Goal: Find contact information: Find contact information

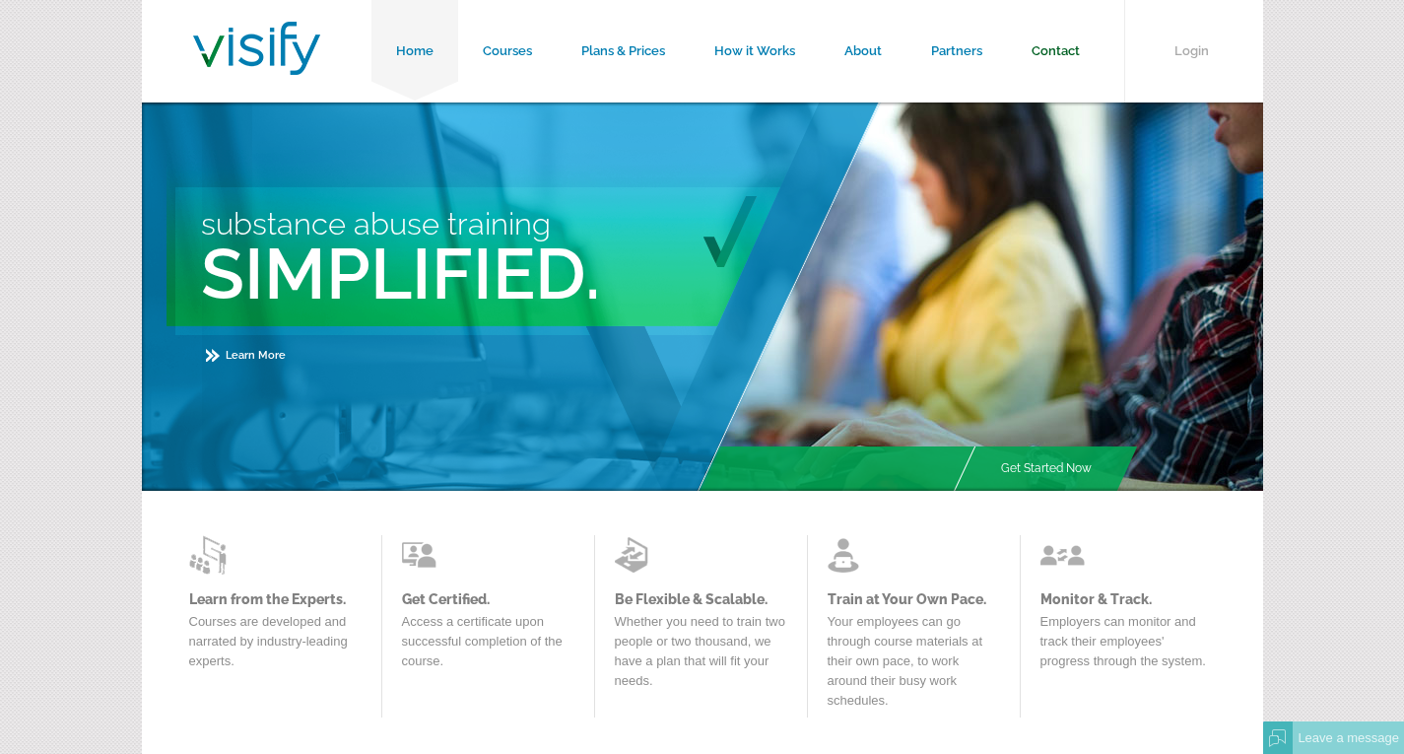
click at [1042, 35] on link "Contact" at bounding box center [1056, 51] width 98 height 102
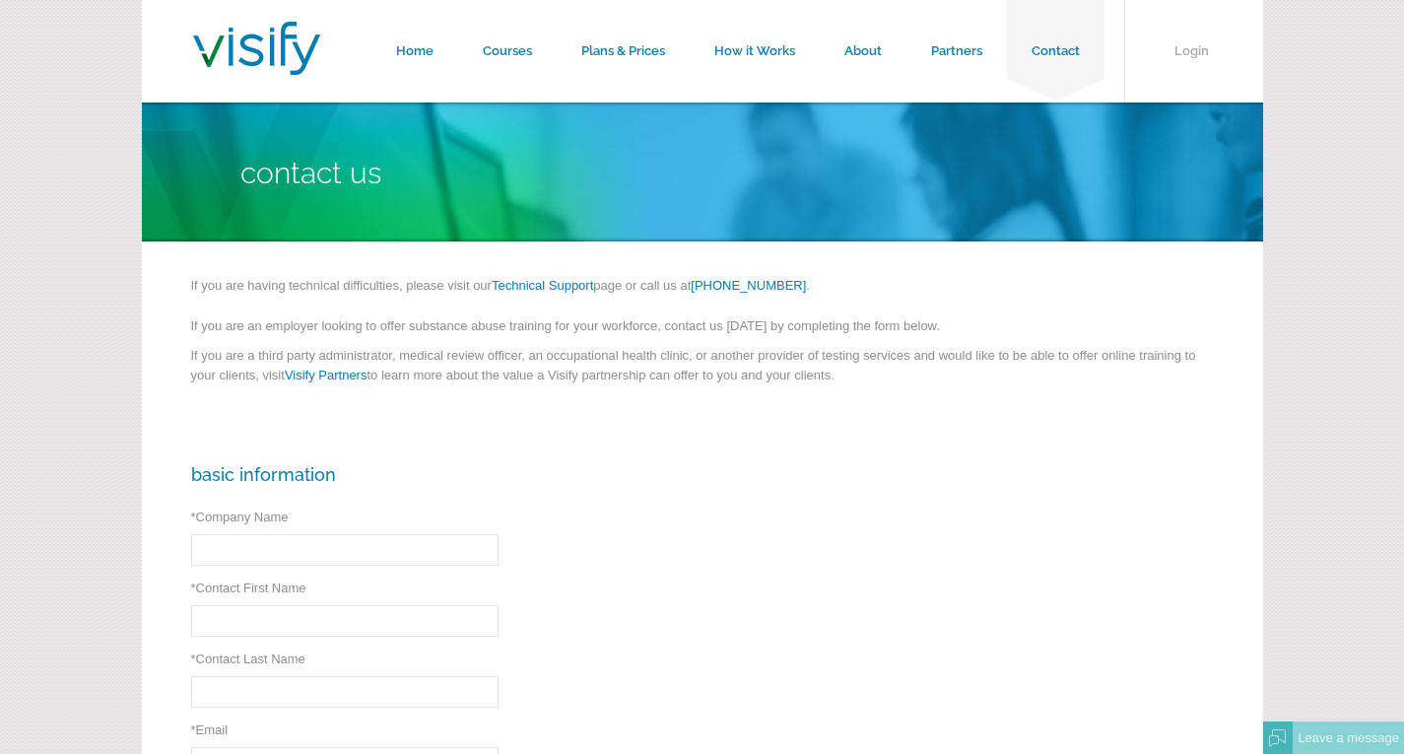
click at [548, 285] on link "Technical Support" at bounding box center [542, 285] width 101 height 15
